Goal: Find specific page/section: Locate a particular part of the current website

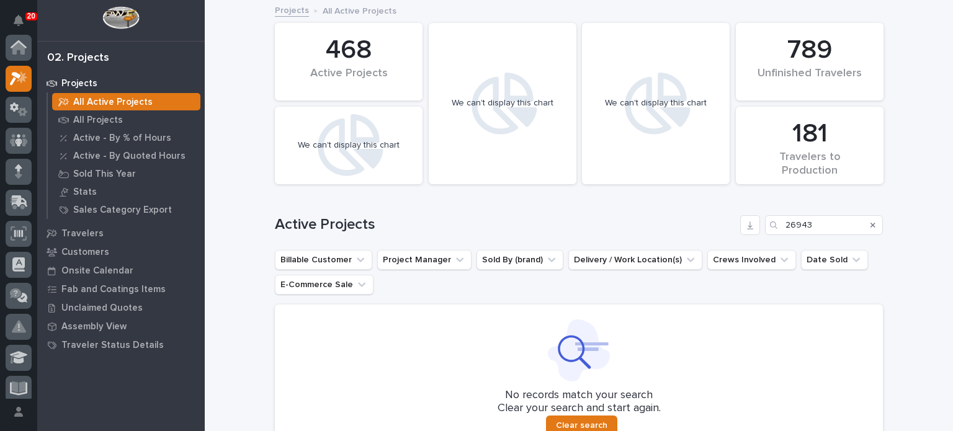
scroll to position [31, 0]
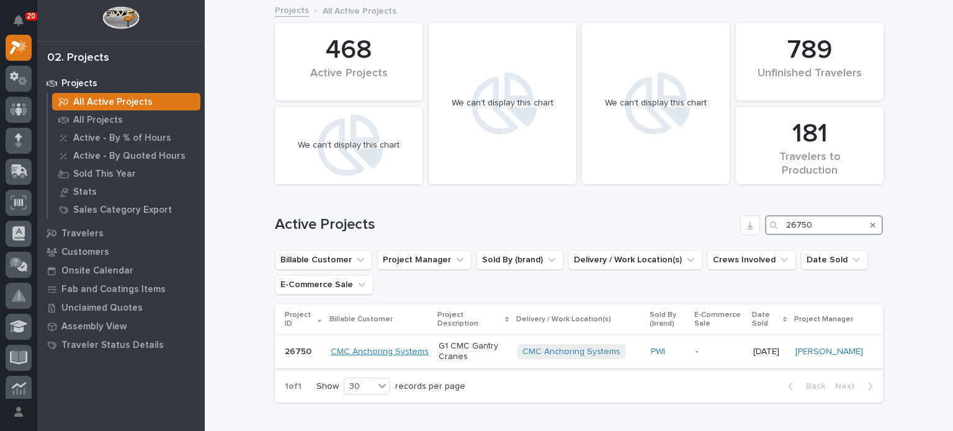
type input "26750"
click at [389, 355] on link "CMC Anchoring Systems" at bounding box center [380, 352] width 98 height 11
